Goal: Transaction & Acquisition: Book appointment/travel/reservation

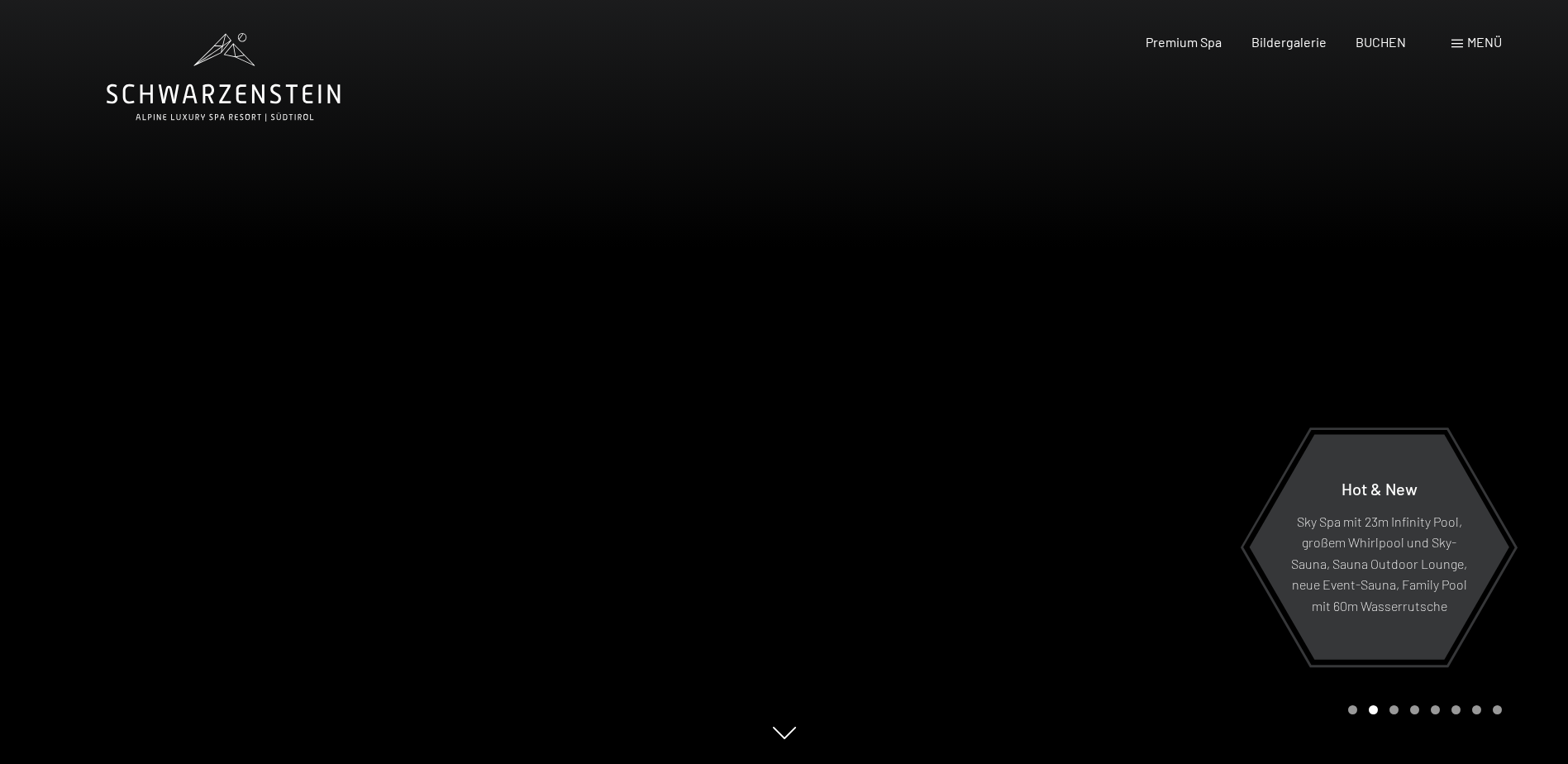
click at [1481, 49] on div "Menü" at bounding box center [1477, 42] width 50 height 18
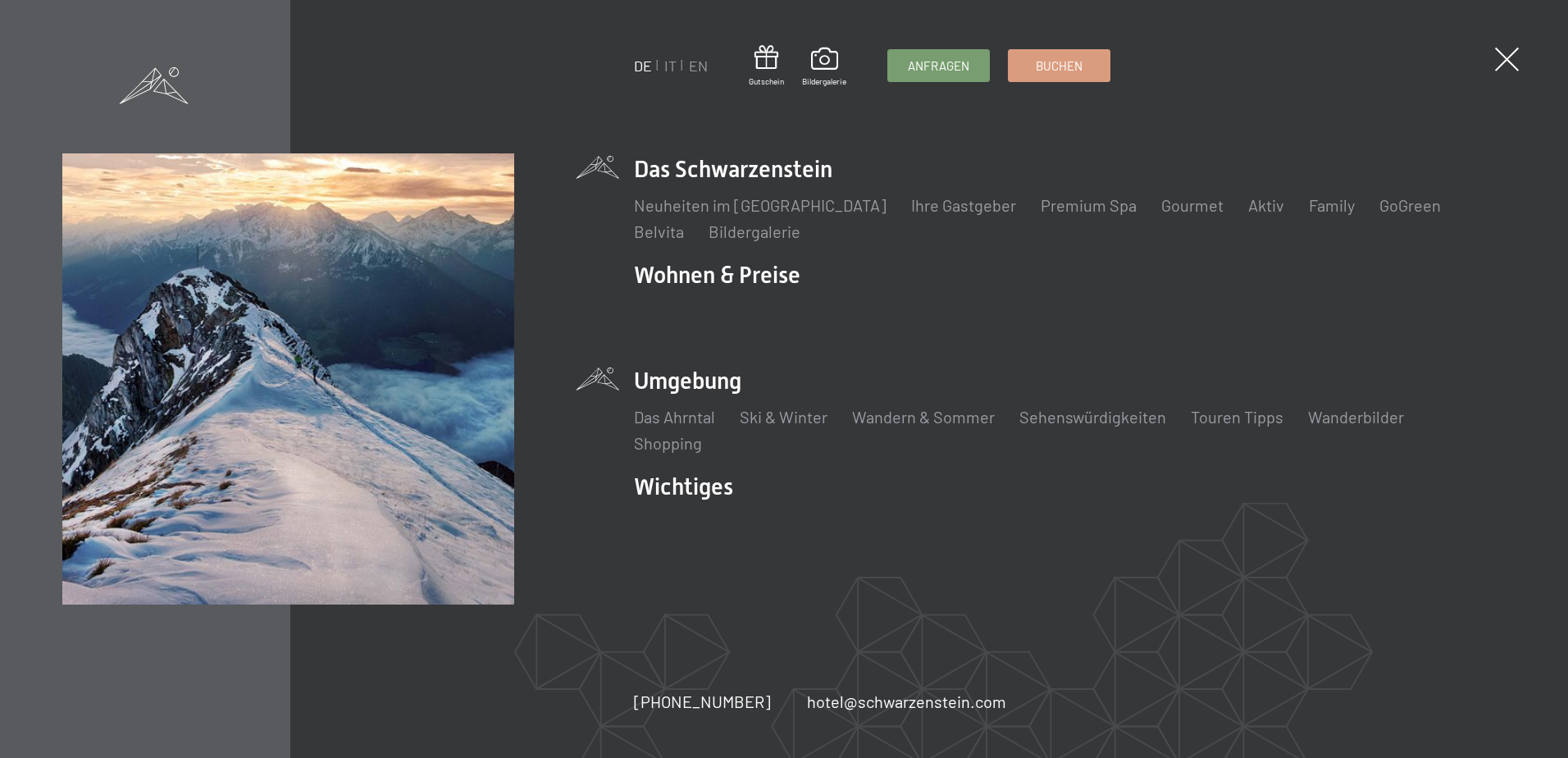
click at [668, 379] on li "Umgebung Das Ahrntal Ski & Winter Skifahren Skischule Wandern & [PERSON_NAME] W…" at bounding box center [1069, 410] width 871 height 89
click at [664, 415] on link "Das Ahrntal" at bounding box center [674, 416] width 81 height 20
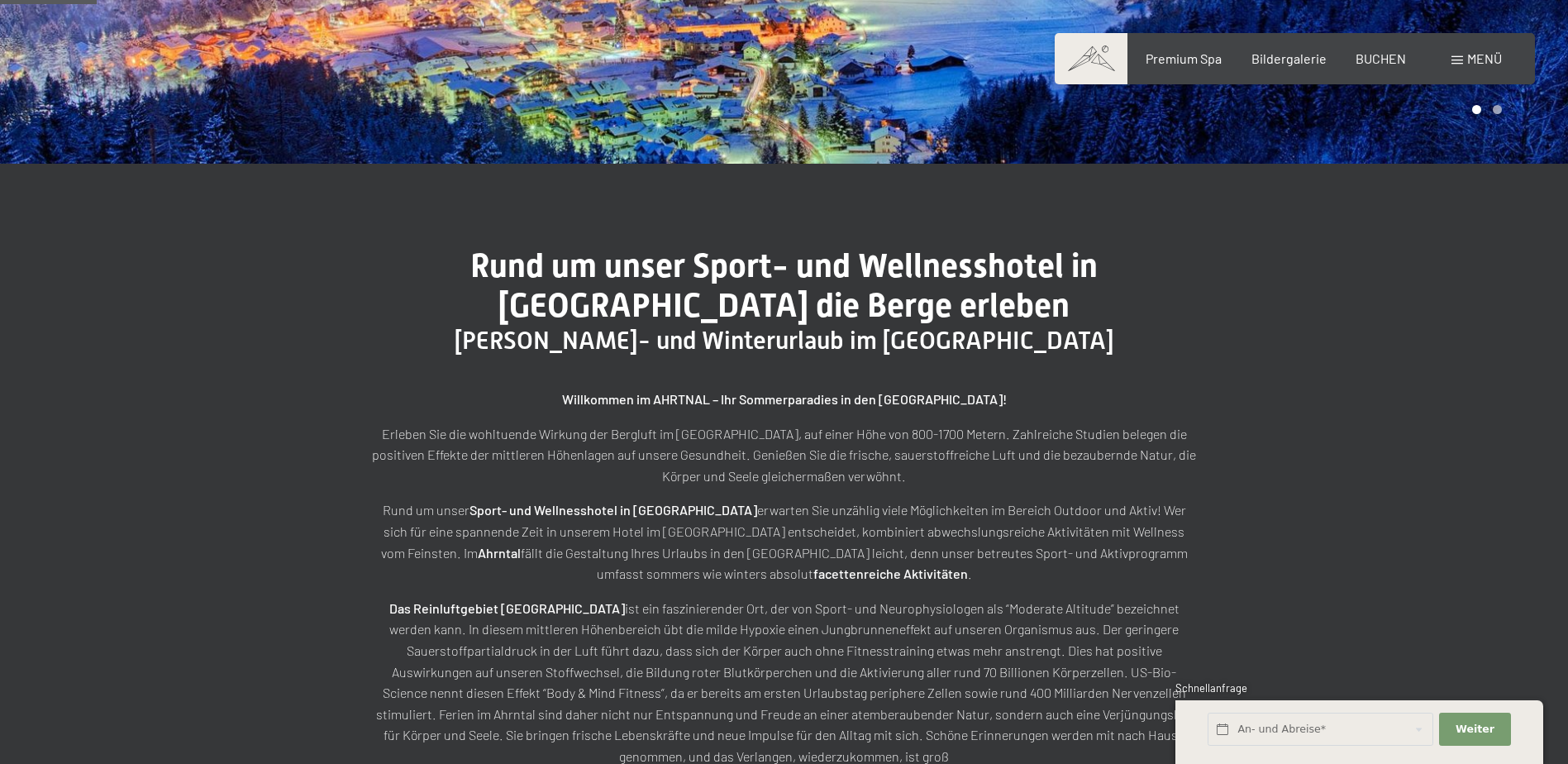
scroll to position [414, 0]
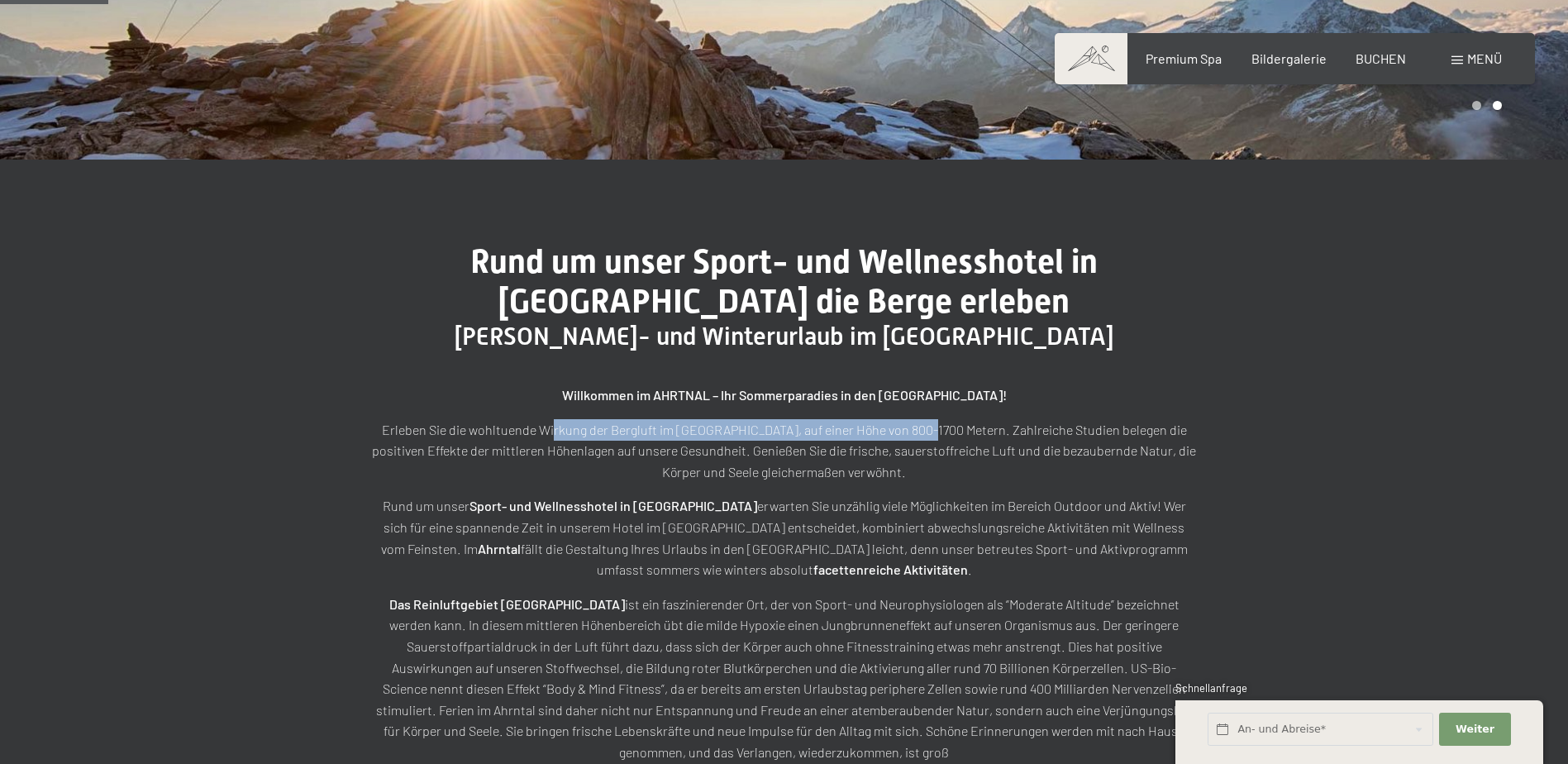
drag, startPoint x: 562, startPoint y: 433, endPoint x: 910, endPoint y: 426, distance: 348.1
click at [910, 426] on p "Erleben Sie die wohltuende Wirkung der Bergluft im Ahrntal, auf einer Höhe von …" at bounding box center [784, 451] width 827 height 64
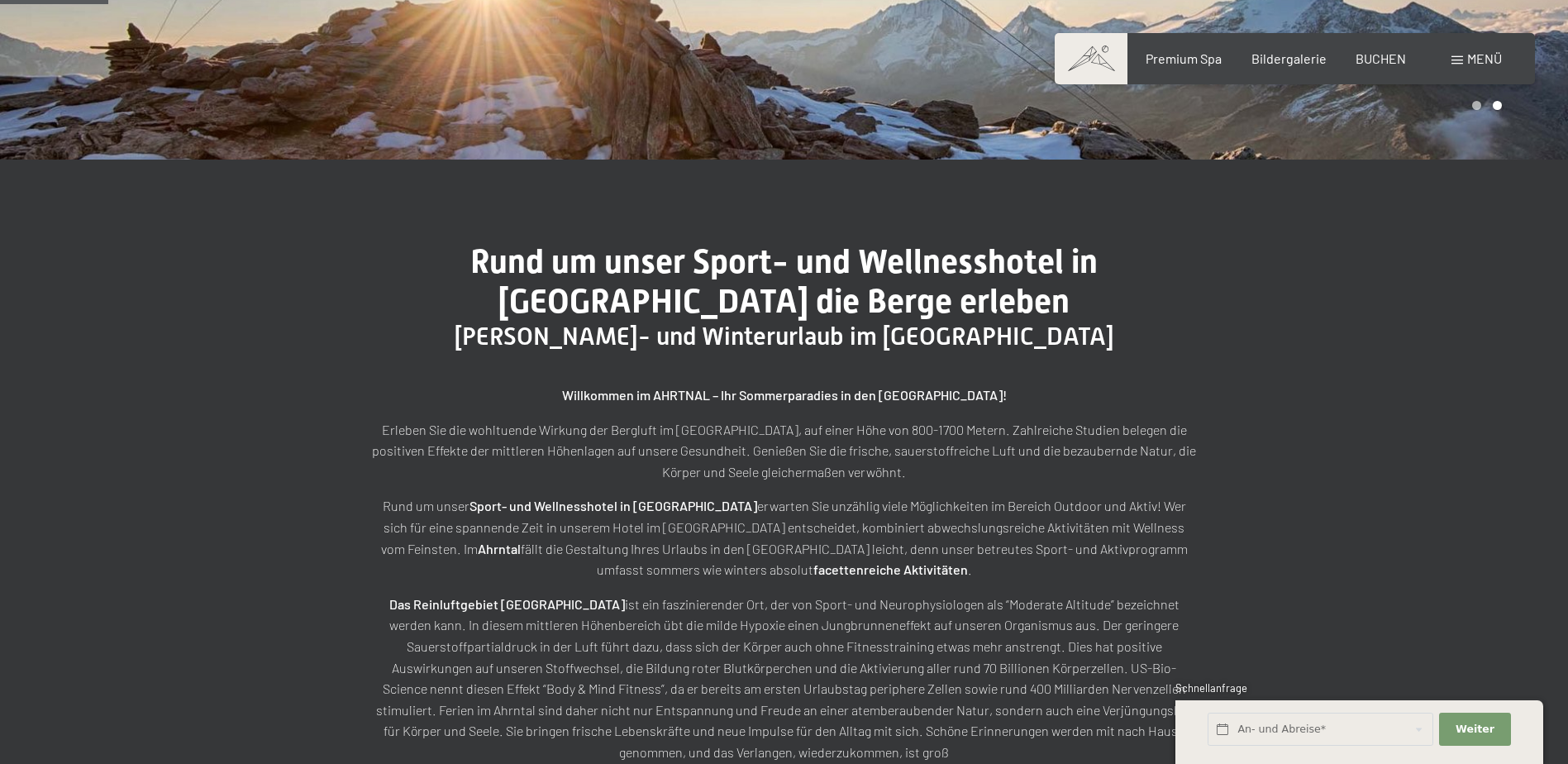
drag, startPoint x: 910, startPoint y: 426, endPoint x: 677, endPoint y: 498, distance: 243.9
click at [704, 494] on div "Willkommen im AHRTNAL – Ihr Sommerparadies in den Bergen! Erleben Sie die wohlt…" at bounding box center [784, 692] width 827 height 616
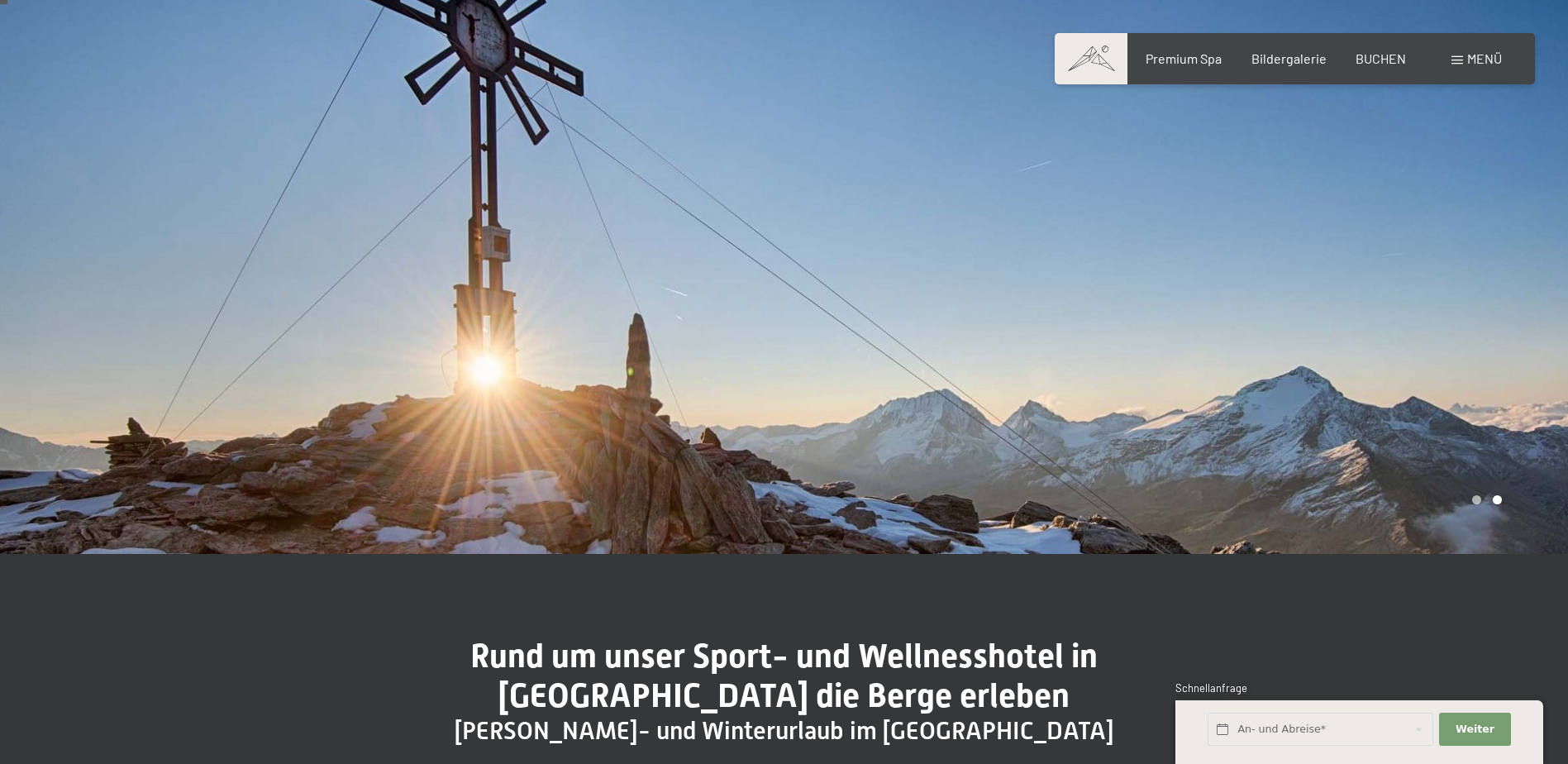
scroll to position [0, 0]
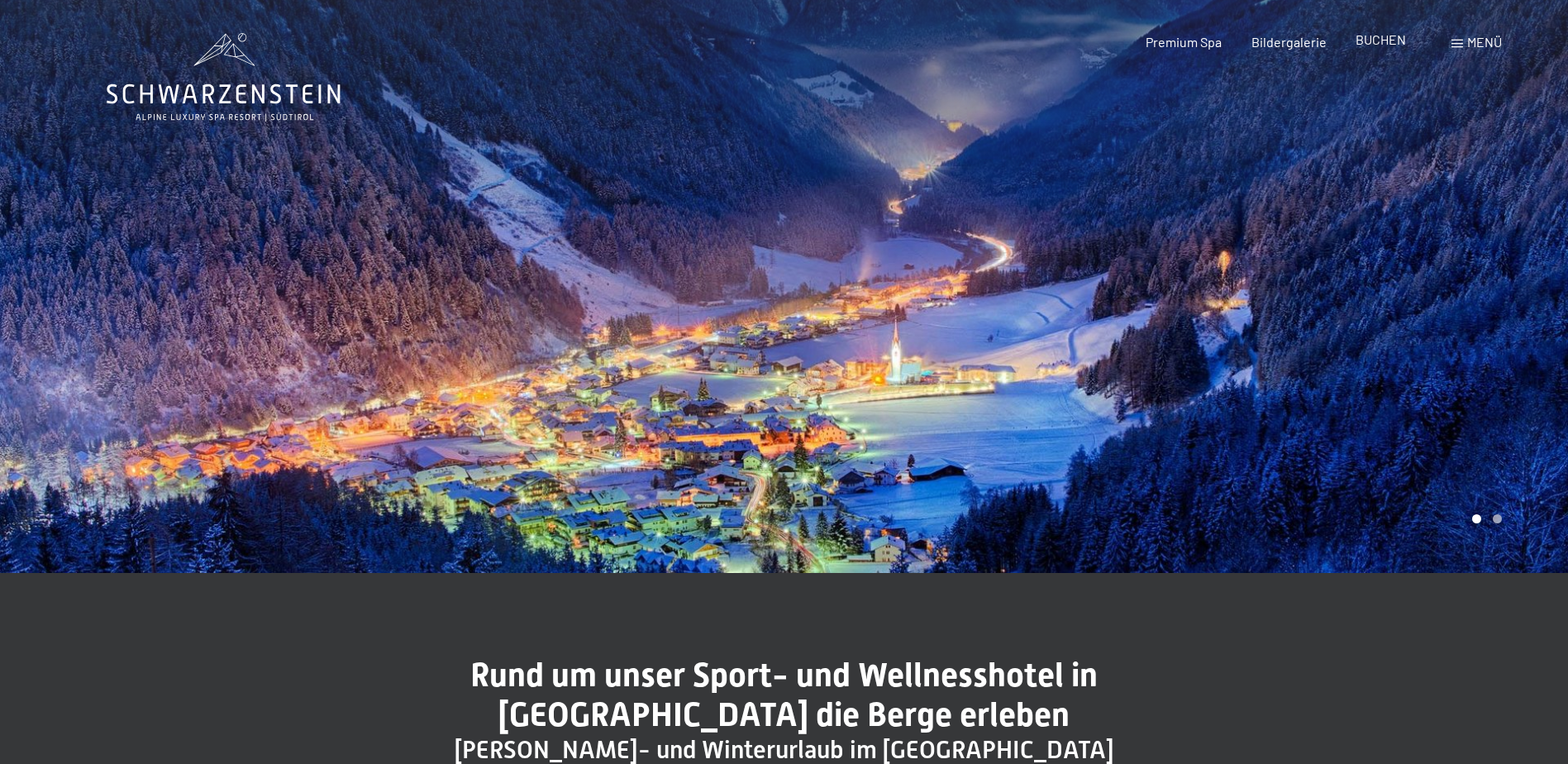
click at [1396, 41] on span "BUCHEN" at bounding box center [1381, 39] width 50 height 16
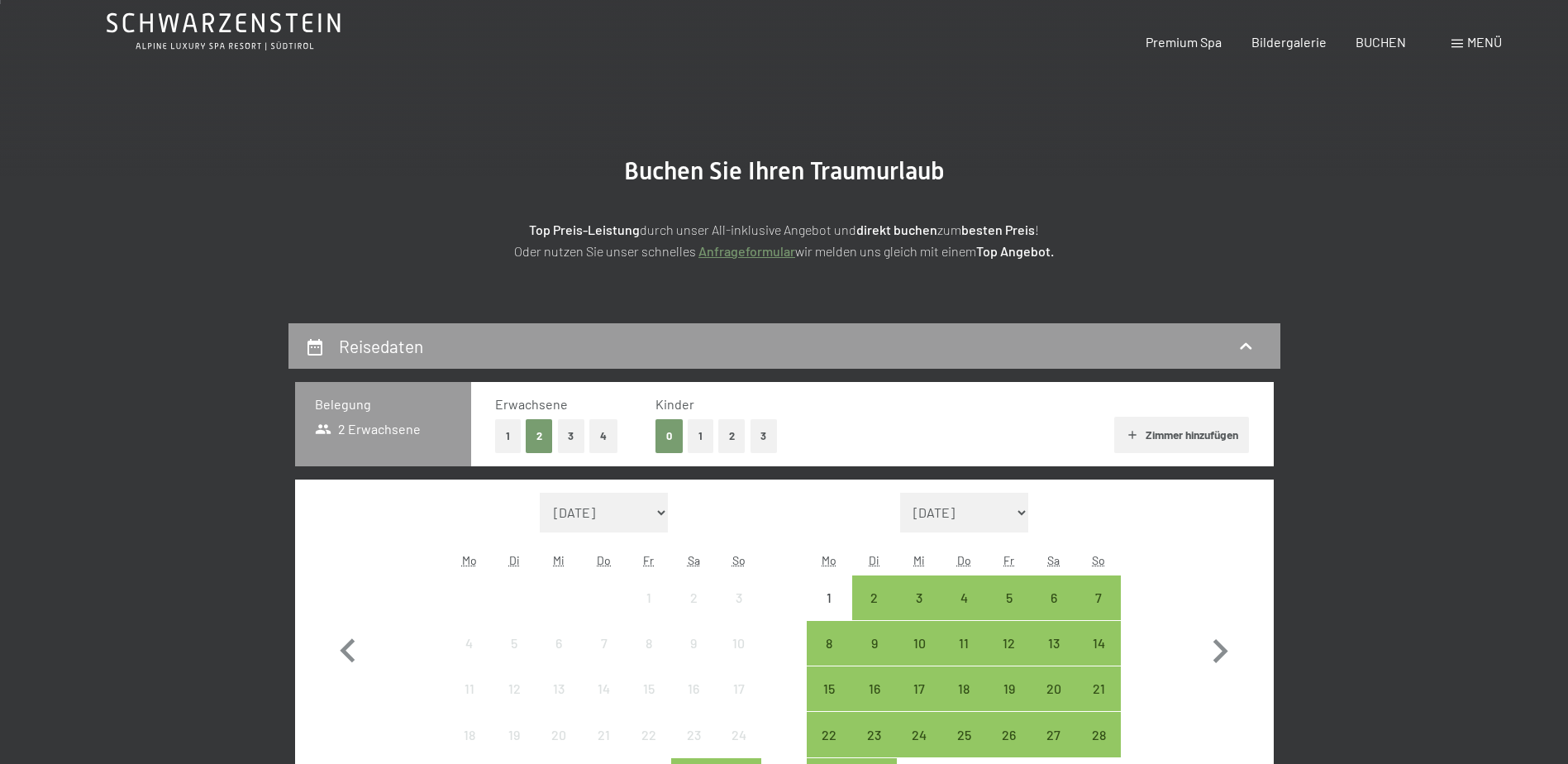
scroll to position [165, 0]
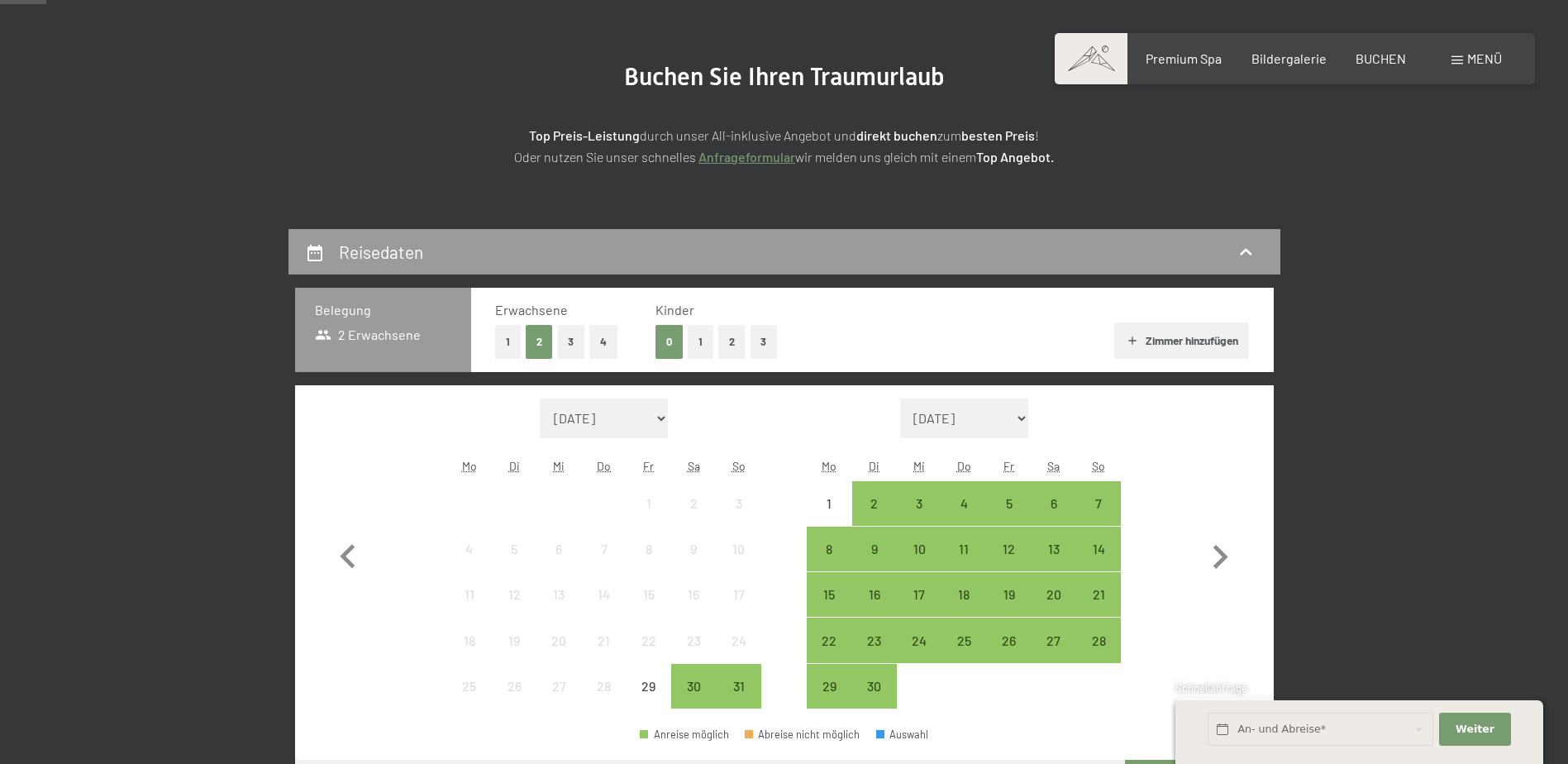
click at [734, 340] on button "2" at bounding box center [732, 342] width 28 height 34
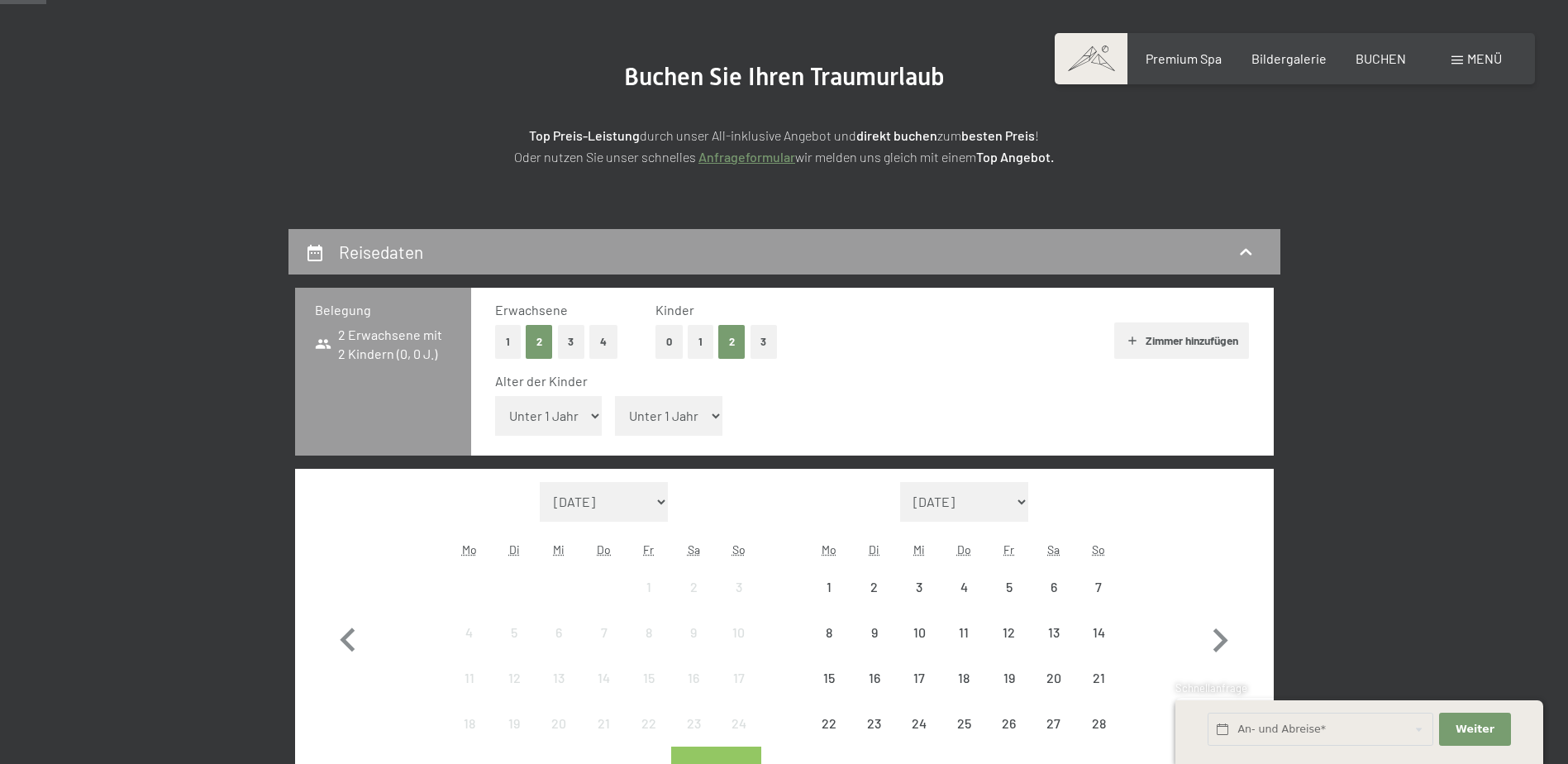
click at [589, 414] on select "Unter 1 Jahr 1 Jahr 2 Jahre 3 Jahre 4 Jahre 5 Jahre 6 Jahre 7 Jahre 8 Jahre 9 J…" at bounding box center [549, 416] width 107 height 40
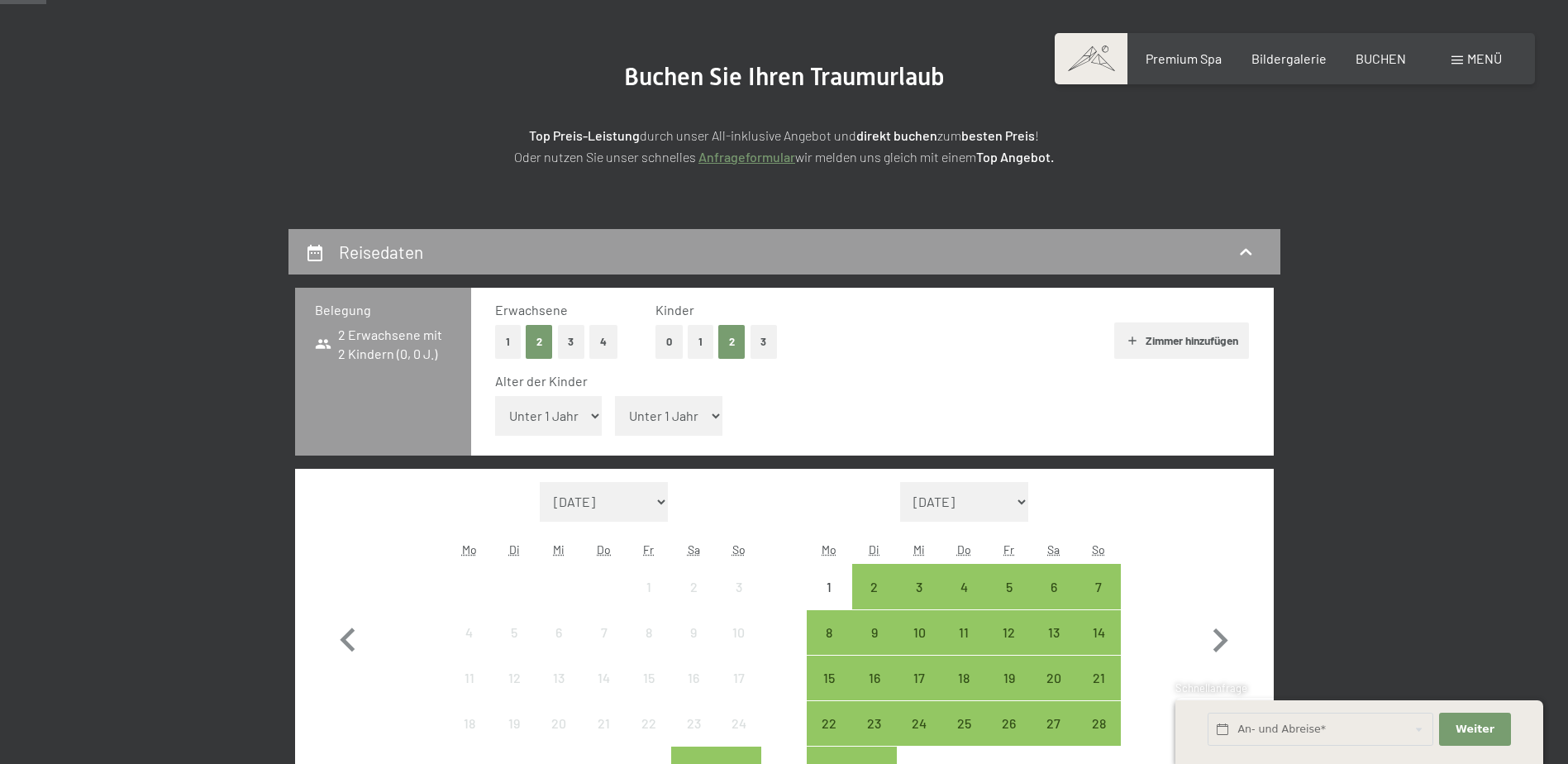
select select "9"
click at [495, 396] on select "Unter 1 Jahr 1 Jahr 2 Jahre 3 Jahre 4 Jahre 5 Jahre 6 Jahre 7 Jahre 8 Jahre 9 J…" at bounding box center [549, 416] width 107 height 40
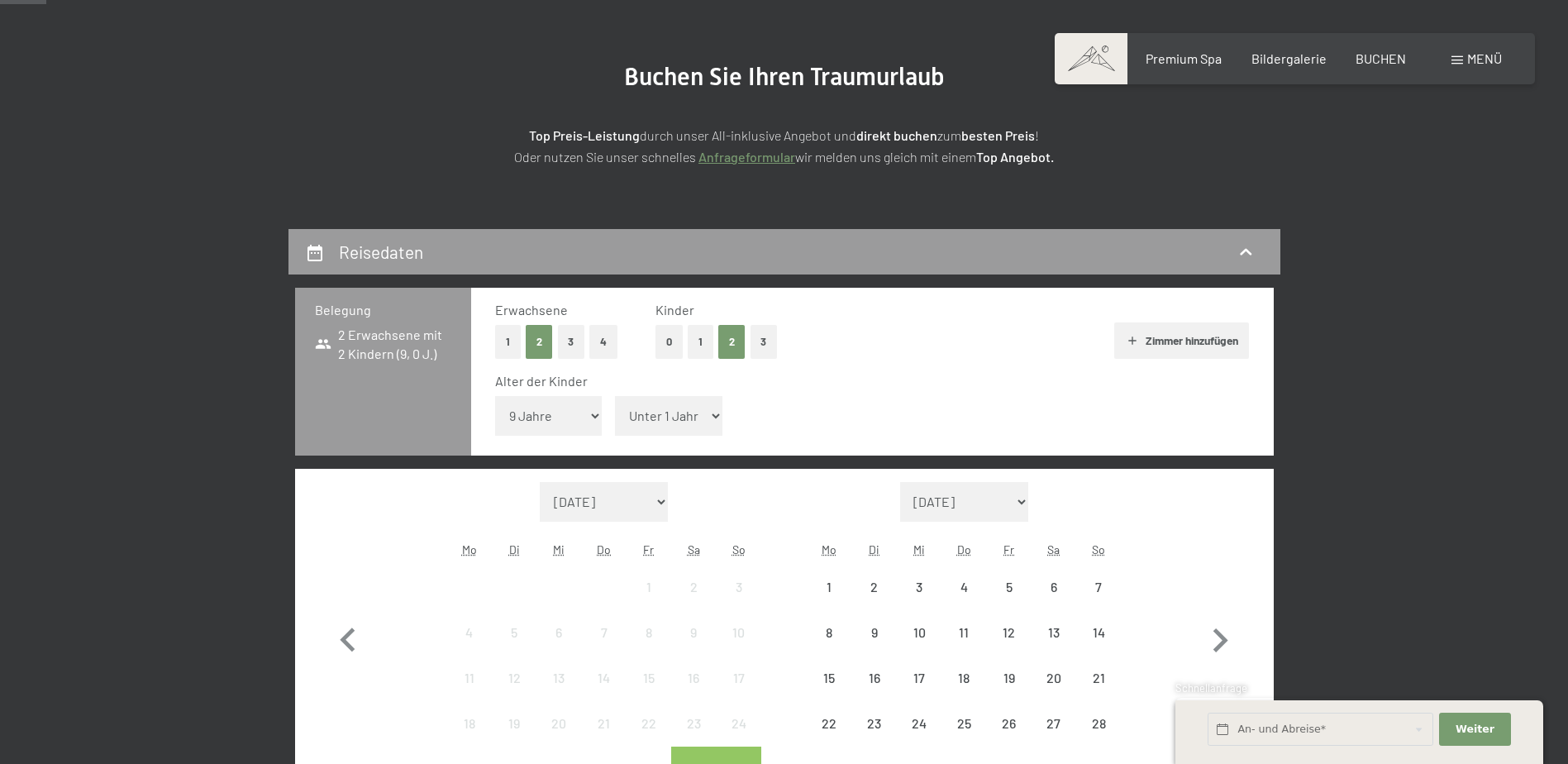
click at [644, 408] on select "Unter 1 Jahr 1 Jahr 2 Jahre 3 Jahre 4 Jahre 5 Jahre 6 Jahre 7 Jahre 8 Jahre 9 J…" at bounding box center [668, 416] width 107 height 40
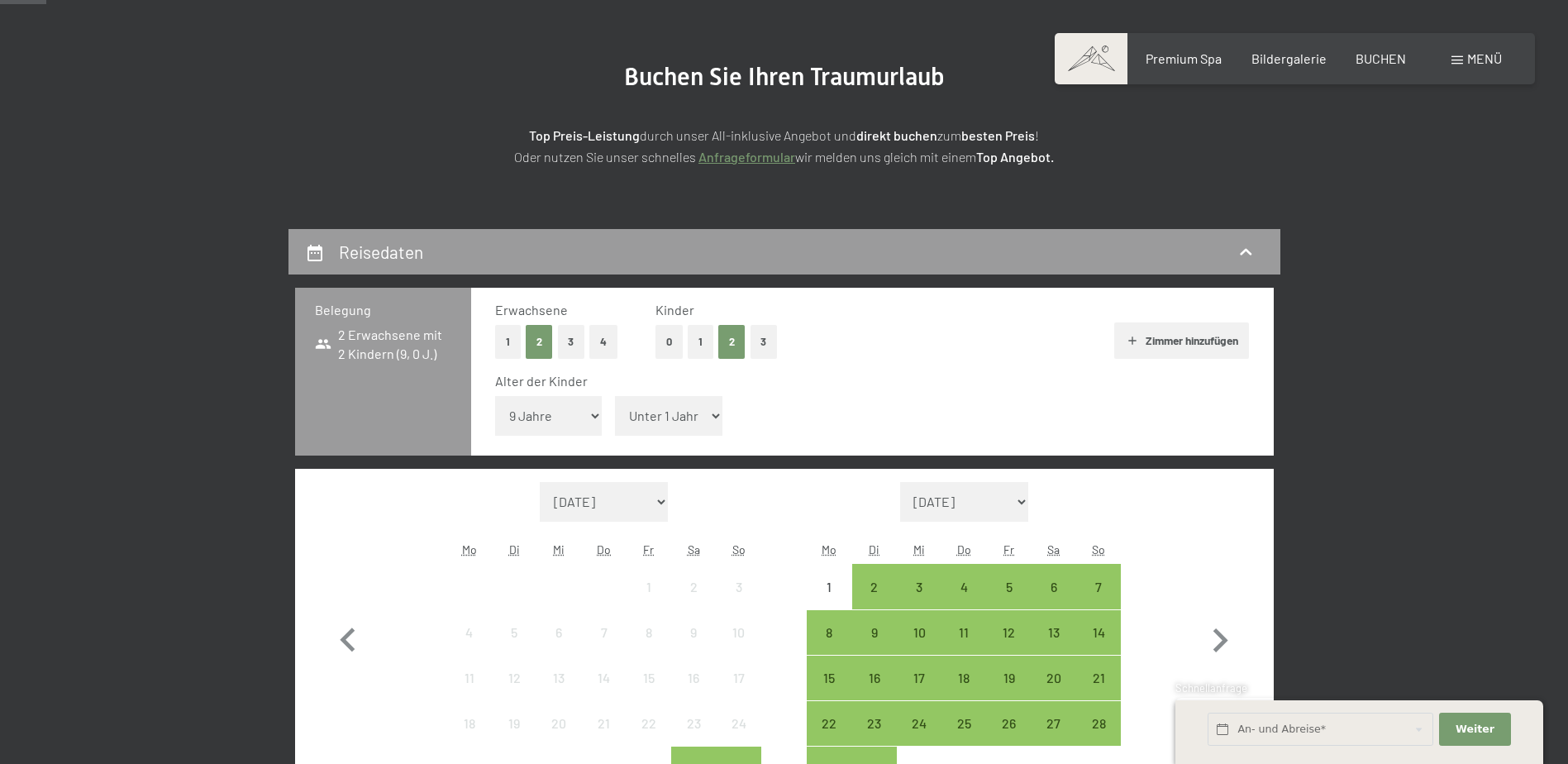
select select "7"
click at [615, 396] on select "Unter 1 Jahr 1 Jahr 2 Jahre 3 Jahre 4 Jahre 5 Jahre 6 Jahre 7 Jahre 8 Jahre 9 J…" at bounding box center [668, 416] width 107 height 40
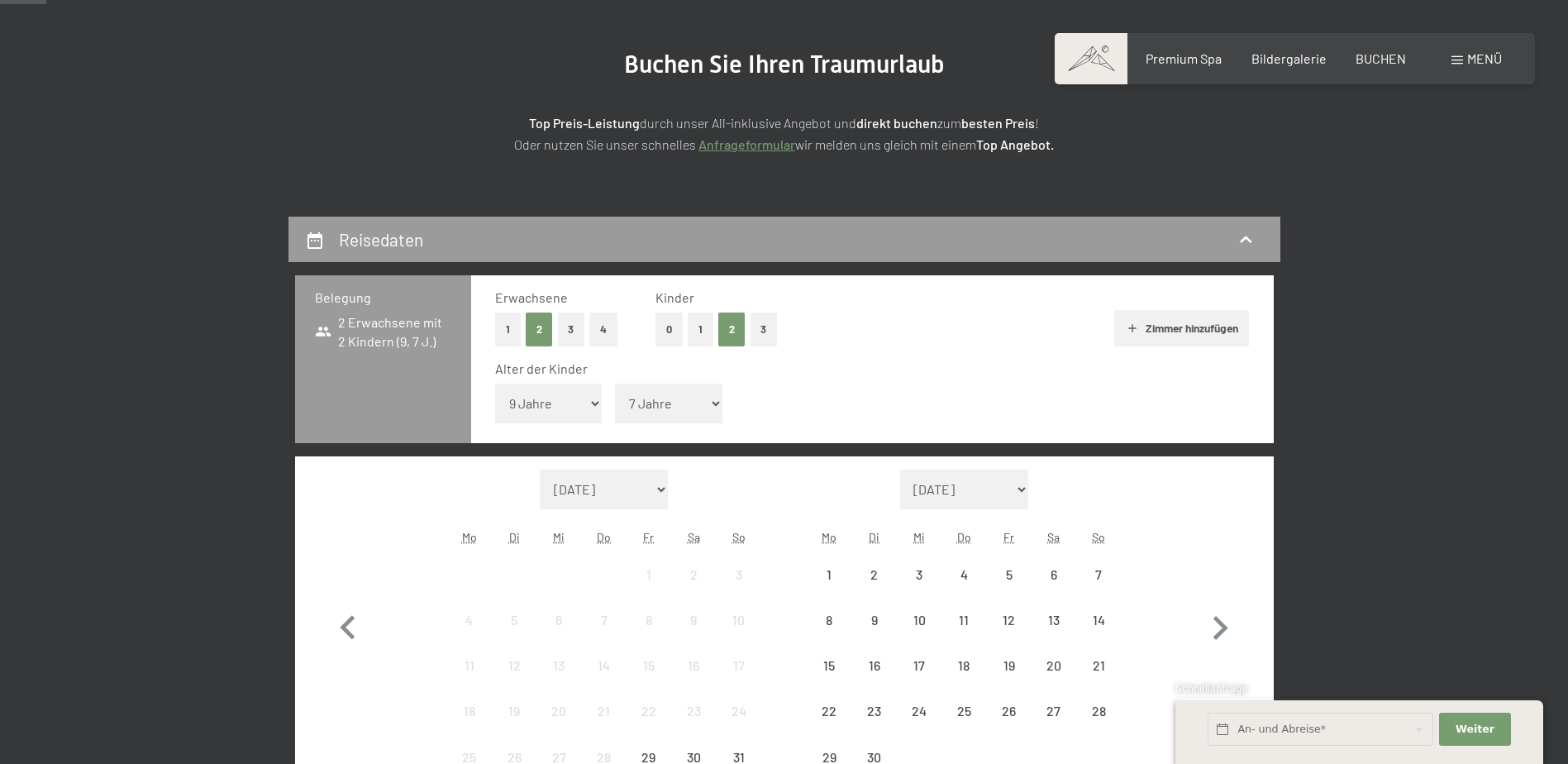
scroll to position [496, 0]
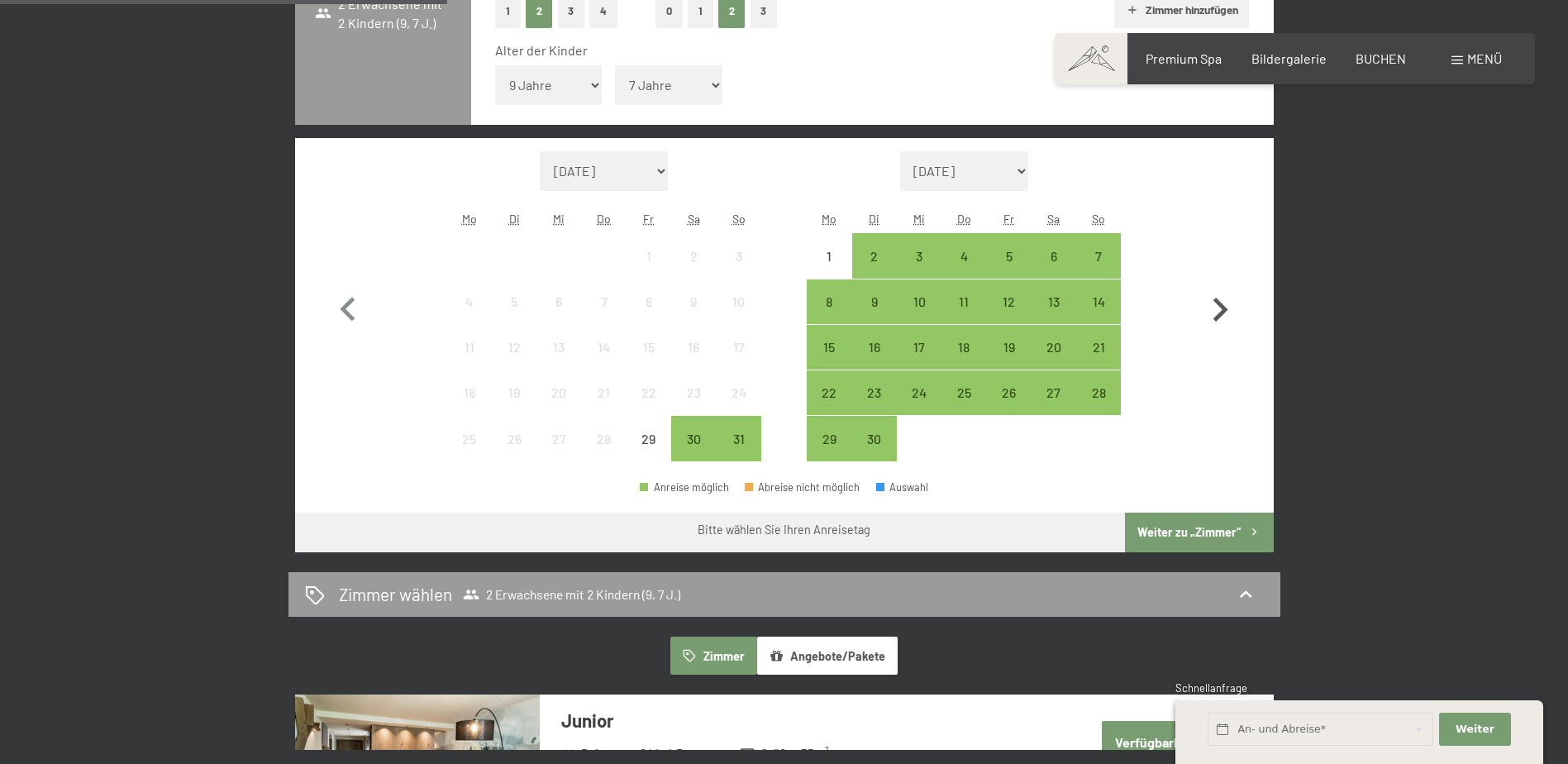
click at [1217, 306] on icon "button" at bounding box center [1220, 309] width 48 height 48
select select "2025-09-01"
select select "2025-10-01"
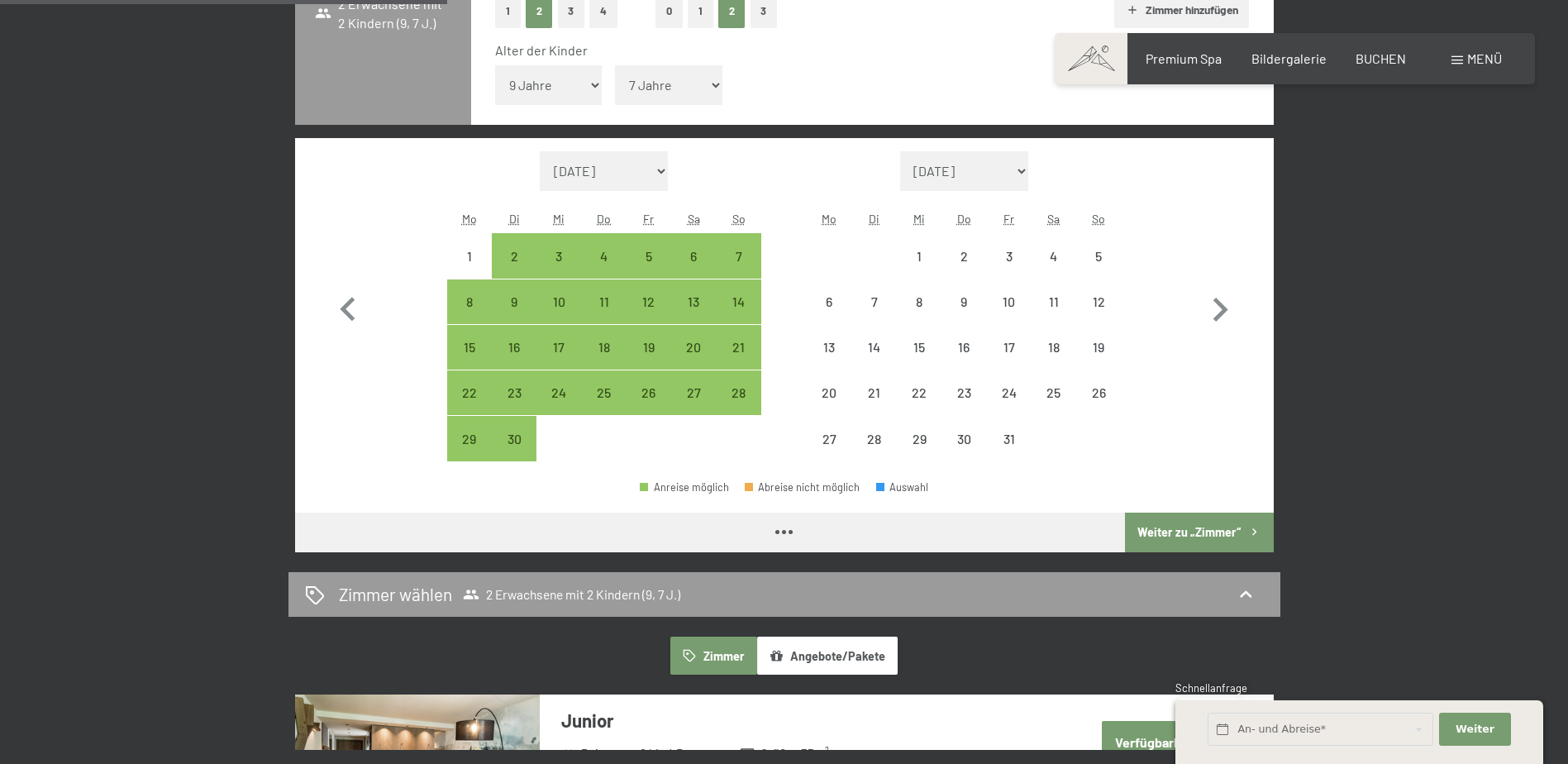
select select "2025-09-01"
select select "2025-10-01"
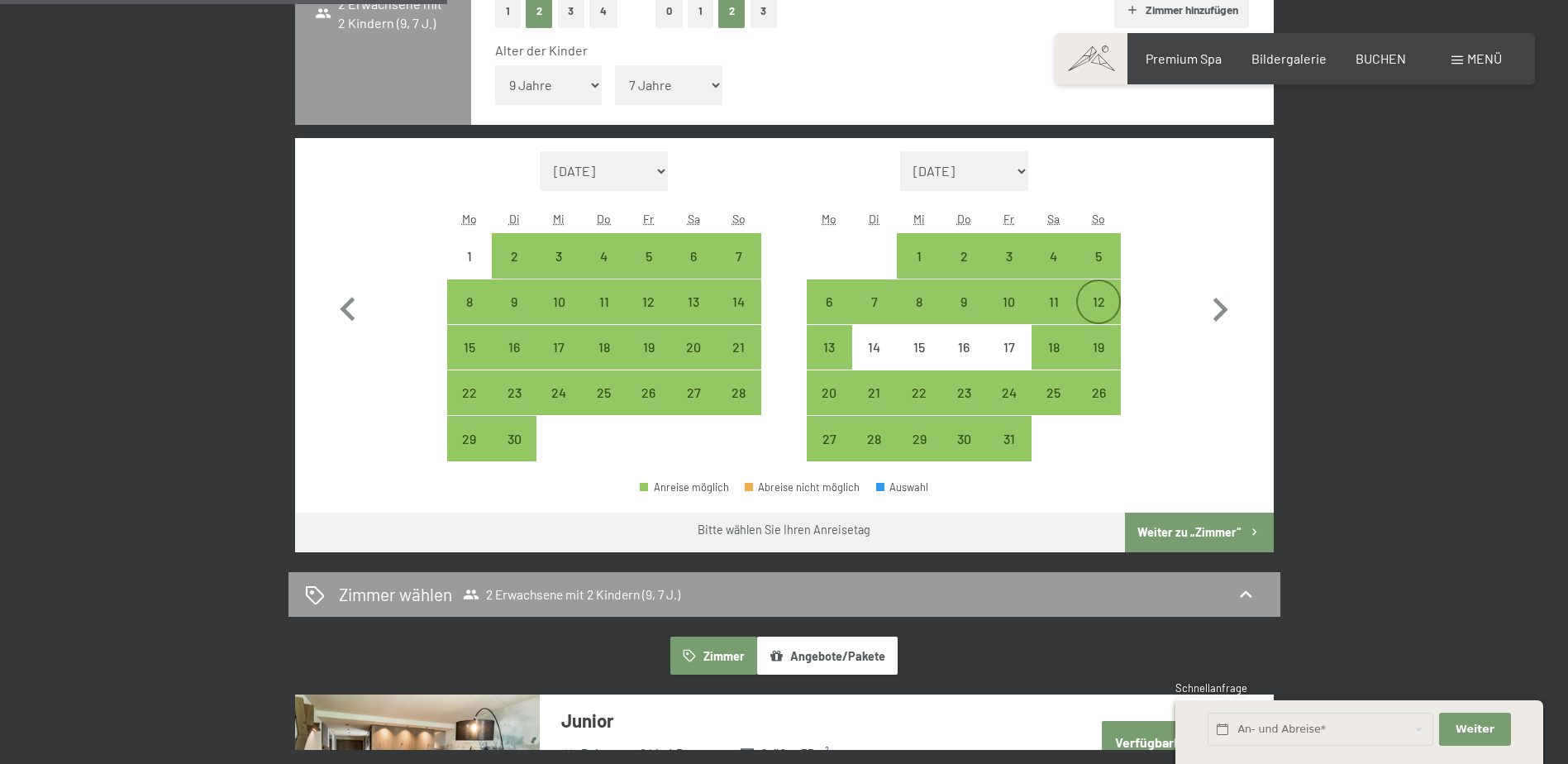
click at [1090, 307] on div "12" at bounding box center [1099, 316] width 42 height 42
select select "2025-09-01"
select select "2025-10-01"
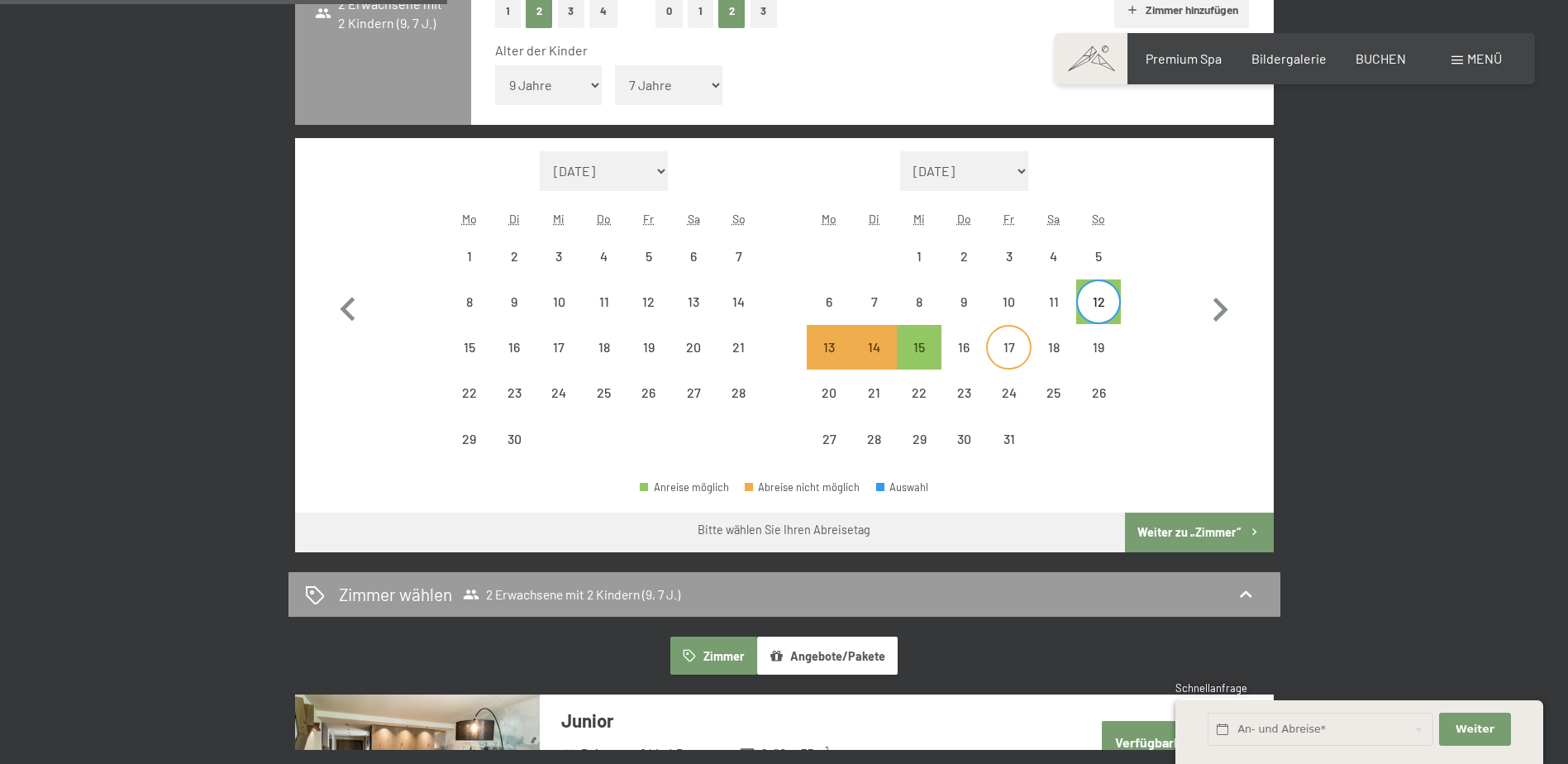
click at [1010, 347] on div "17" at bounding box center [1009, 362] width 42 height 42
select select "2025-09-01"
select select "2025-10-01"
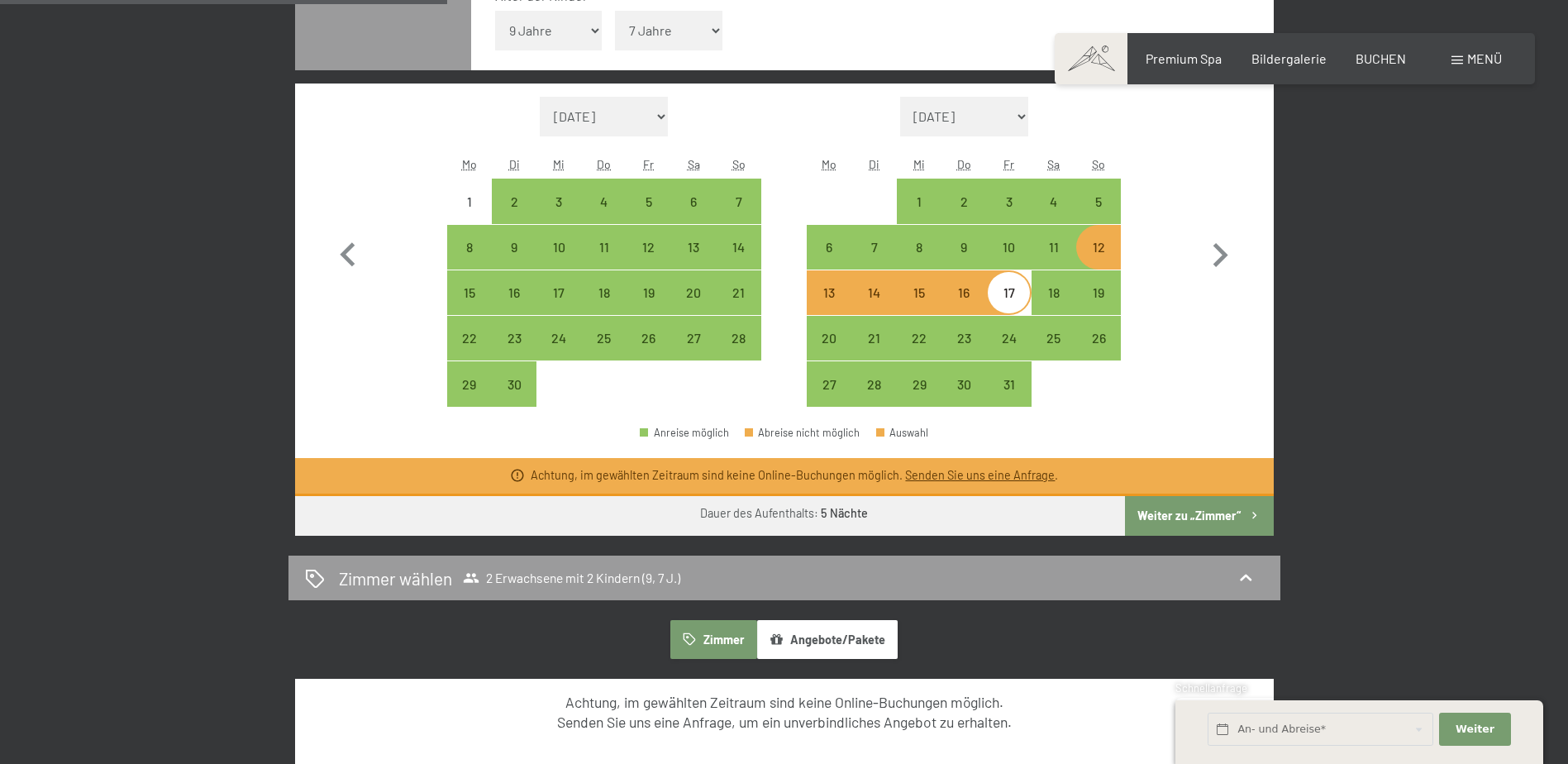
scroll to position [579, 0]
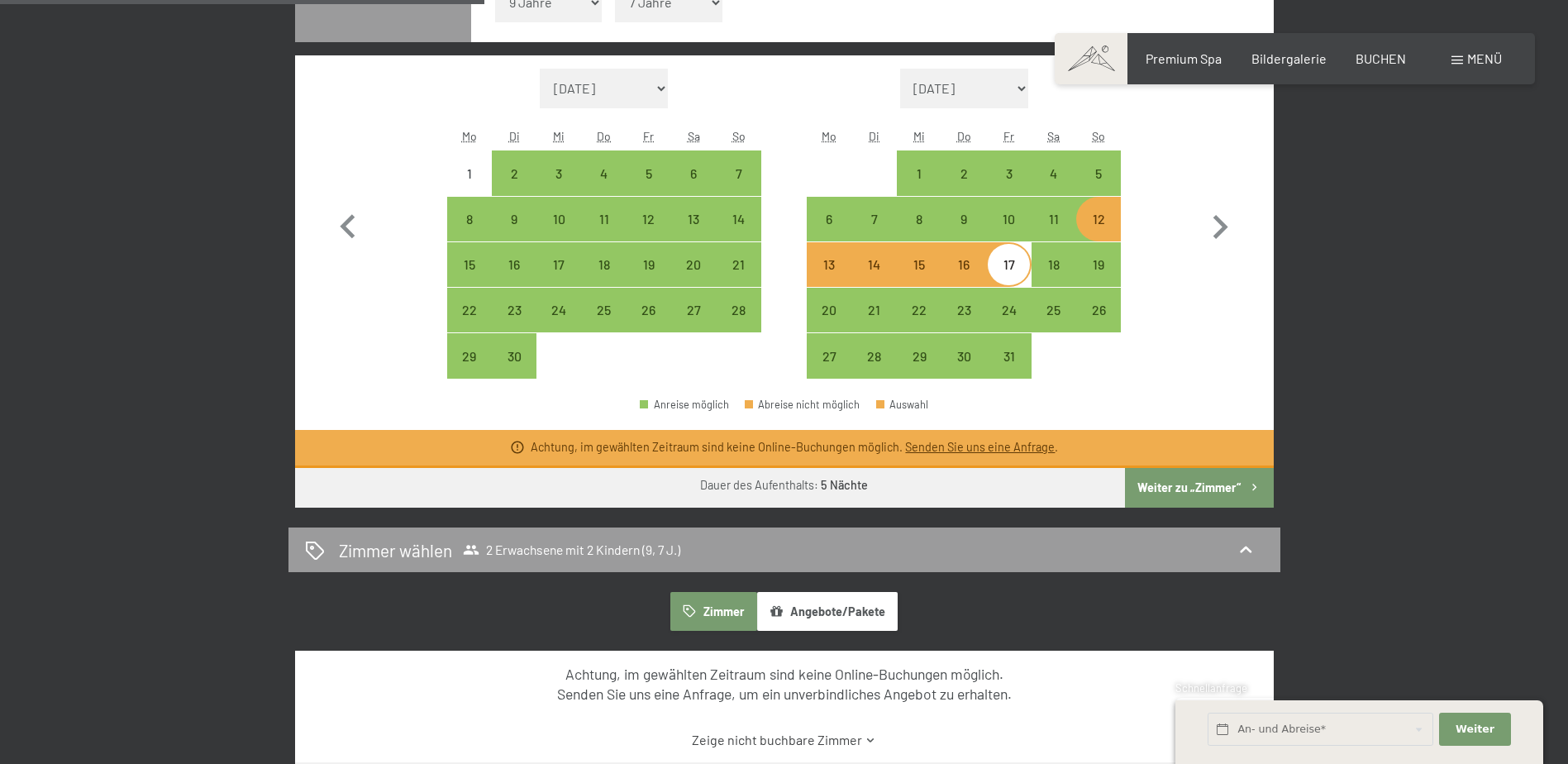
click at [1180, 481] on button "Weiter zu „Zimmer“" at bounding box center [1199, 488] width 148 height 40
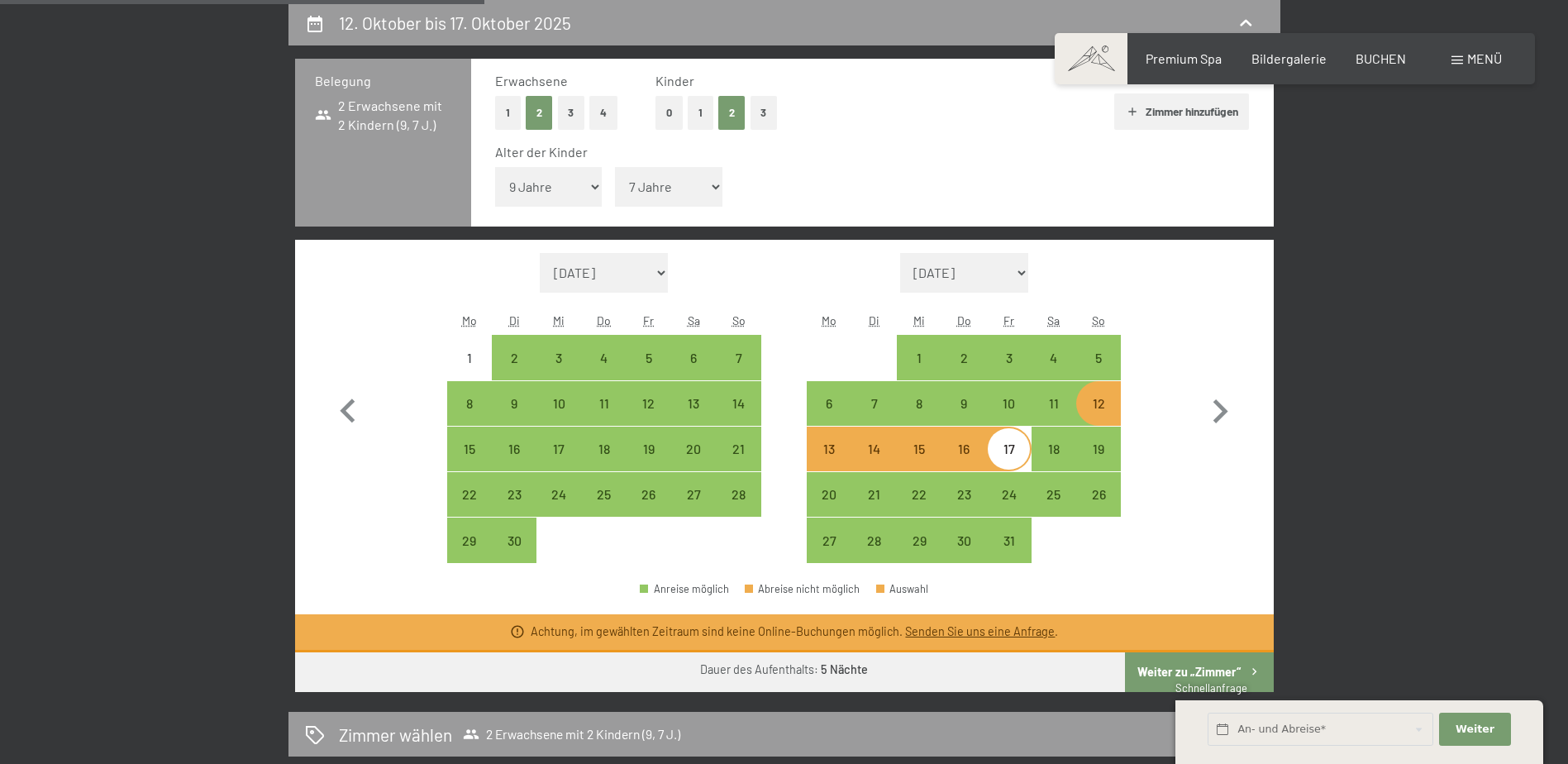
select select "2025-09-01"
select select "2025-10-01"
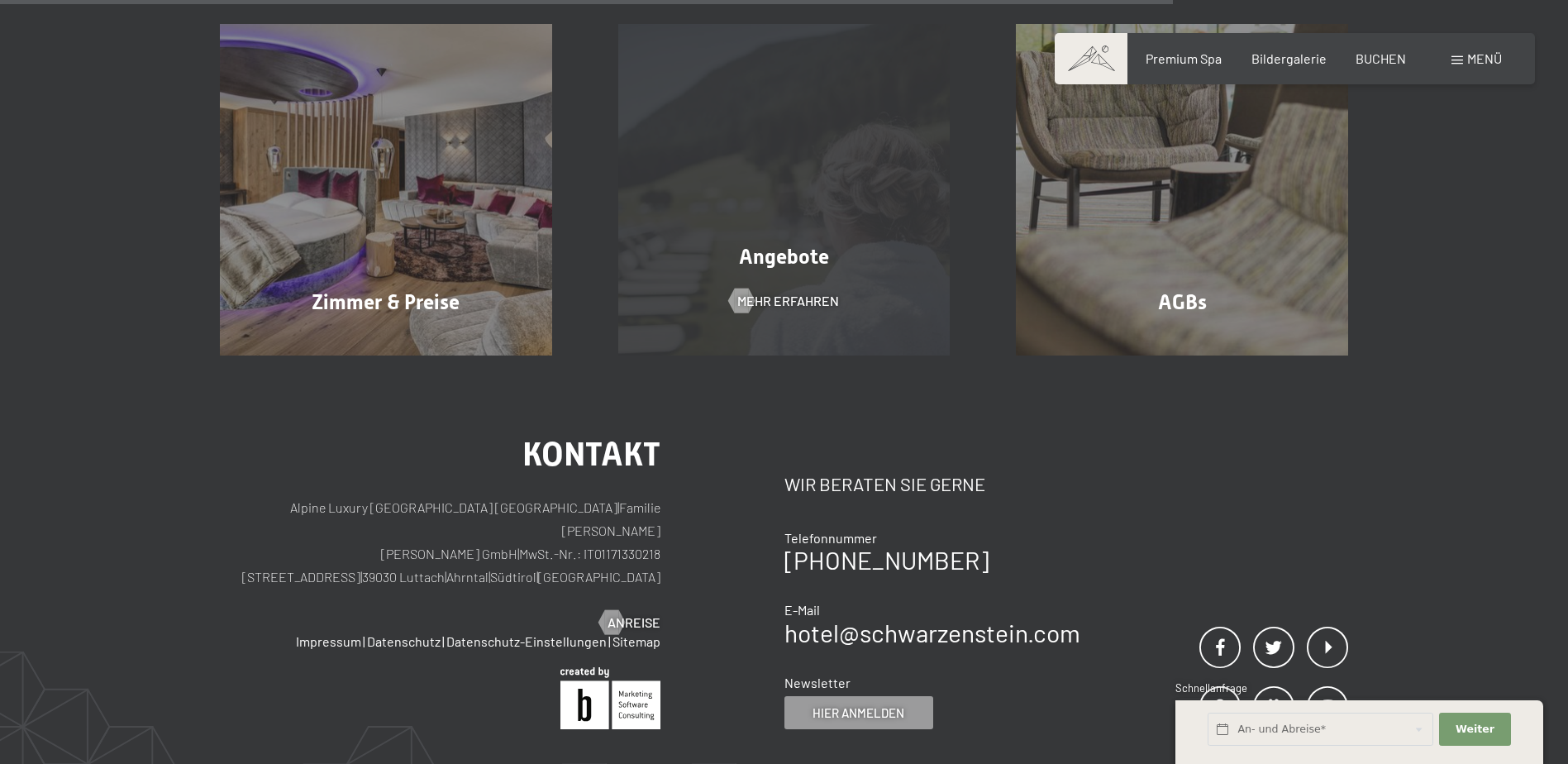
scroll to position [973, 0]
